Goal: Information Seeking & Learning: Learn about a topic

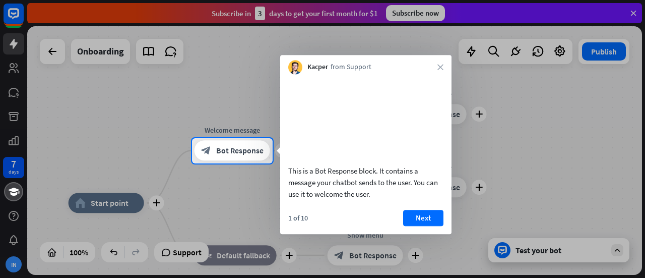
click at [442, 62] on div "Kacper from Support close" at bounding box center [365, 64] width 171 height 19
click at [432, 224] on button "Next" at bounding box center [423, 218] width 40 height 16
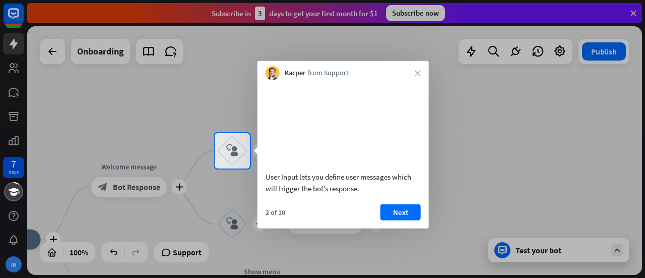
click at [400, 214] on div "User Input lets you define user messages which will trigger the bot’s response.…" at bounding box center [342, 154] width 171 height 148
click at [401, 219] on button "Next" at bounding box center [400, 211] width 40 height 16
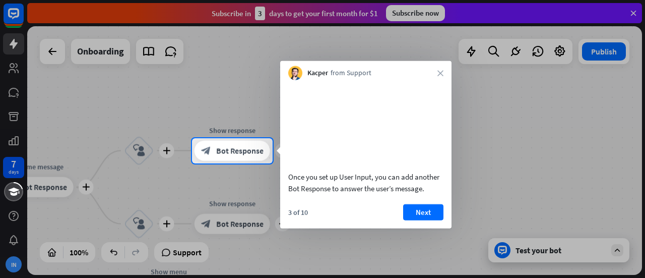
click at [439, 76] on div "Kacper from Support close" at bounding box center [365, 70] width 171 height 19
click at [433, 71] on div "Kacper from Support close" at bounding box center [365, 70] width 171 height 19
click at [423, 220] on button "Next" at bounding box center [423, 211] width 40 height 16
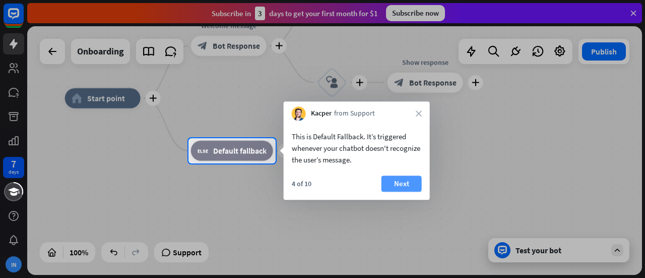
click at [412, 187] on button "Next" at bounding box center [401, 183] width 40 height 16
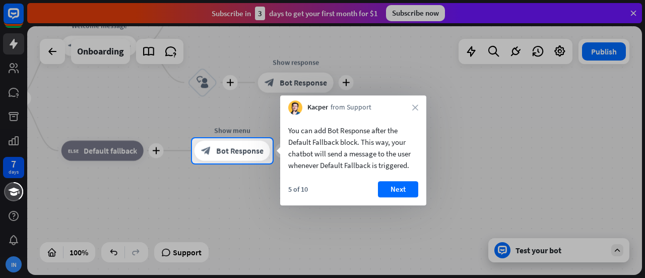
click at [412, 187] on button "Next" at bounding box center [398, 189] width 40 height 16
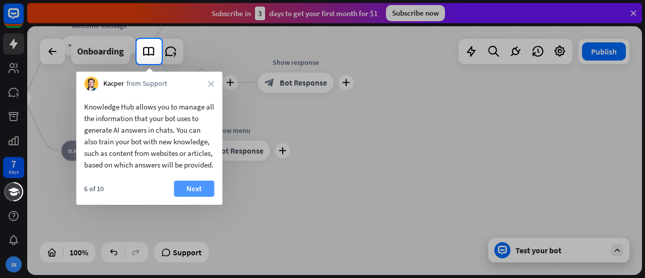
click at [214, 196] on button "Next" at bounding box center [194, 188] width 40 height 16
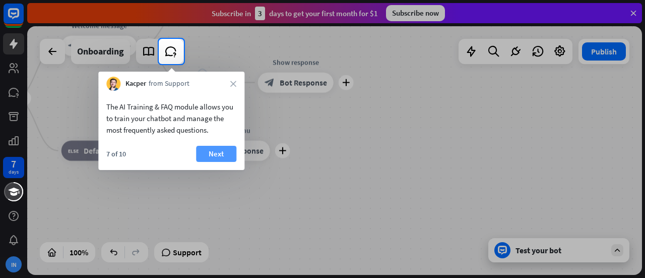
click at [215, 153] on button "Next" at bounding box center [216, 154] width 40 height 16
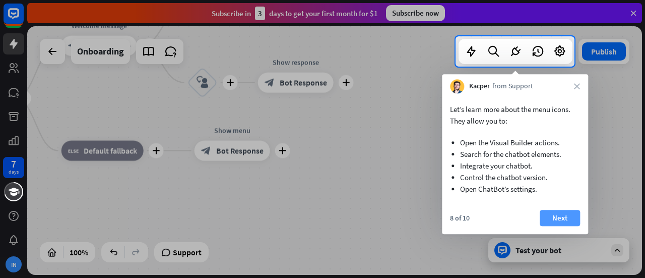
click at [552, 215] on button "Next" at bounding box center [559, 218] width 40 height 16
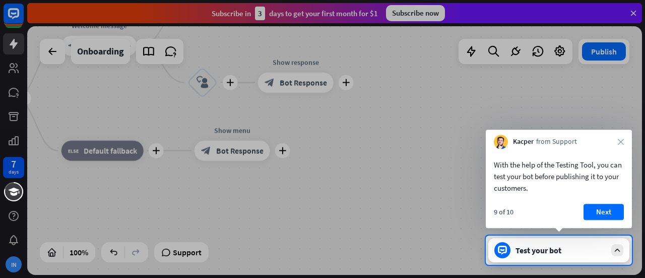
click at [618, 139] on div "Kacper from Support close" at bounding box center [559, 138] width 146 height 19
click at [599, 206] on button "Next" at bounding box center [603, 211] width 40 height 16
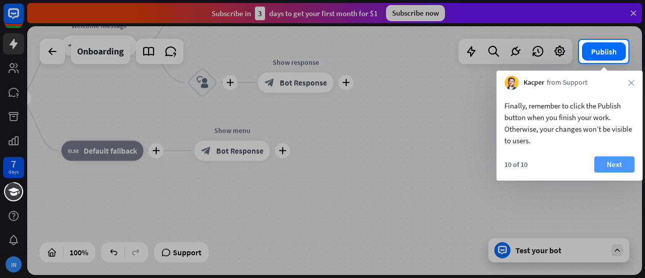
click at [606, 165] on button "Next" at bounding box center [614, 164] width 40 height 16
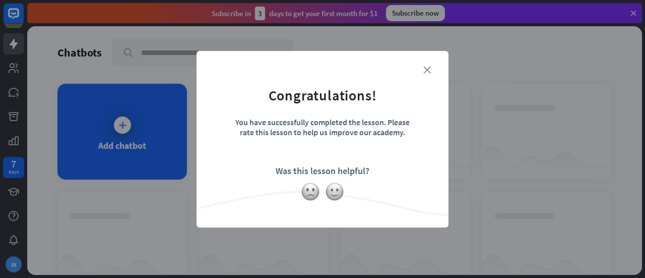
click at [423, 68] on icon "close" at bounding box center [427, 70] width 8 height 8
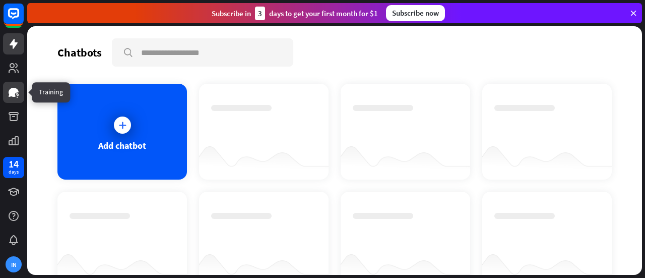
click at [15, 93] on icon at bounding box center [14, 92] width 10 height 9
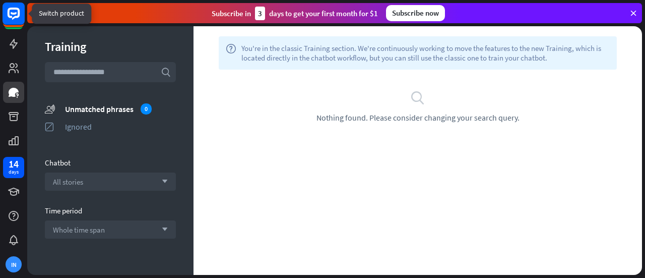
click at [15, 13] on icon at bounding box center [14, 13] width 6 height 3
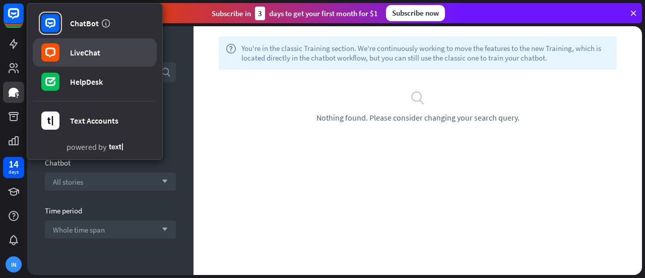
click at [88, 48] on div "LiveChat" at bounding box center [85, 52] width 30 height 10
